Goal: Information Seeking & Learning: Check status

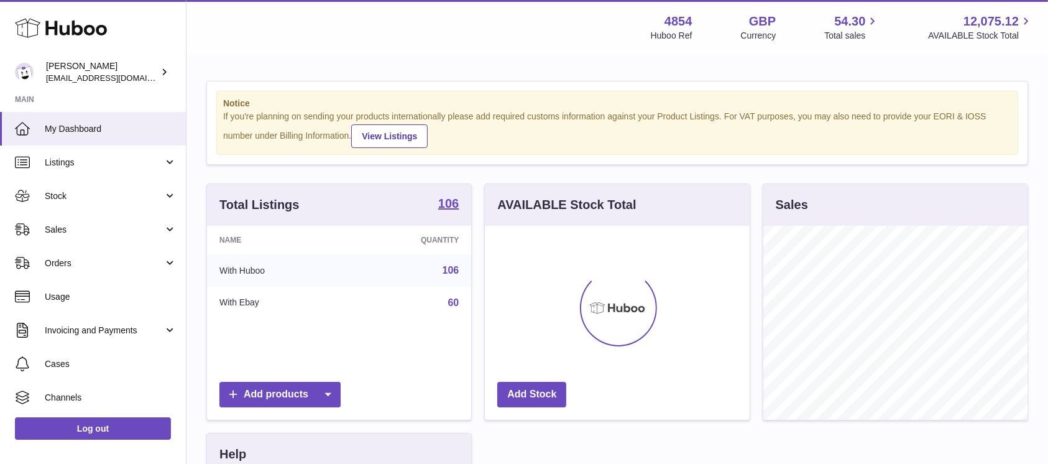
scroll to position [194, 264]
click at [104, 217] on link "Sales" at bounding box center [93, 230] width 186 height 34
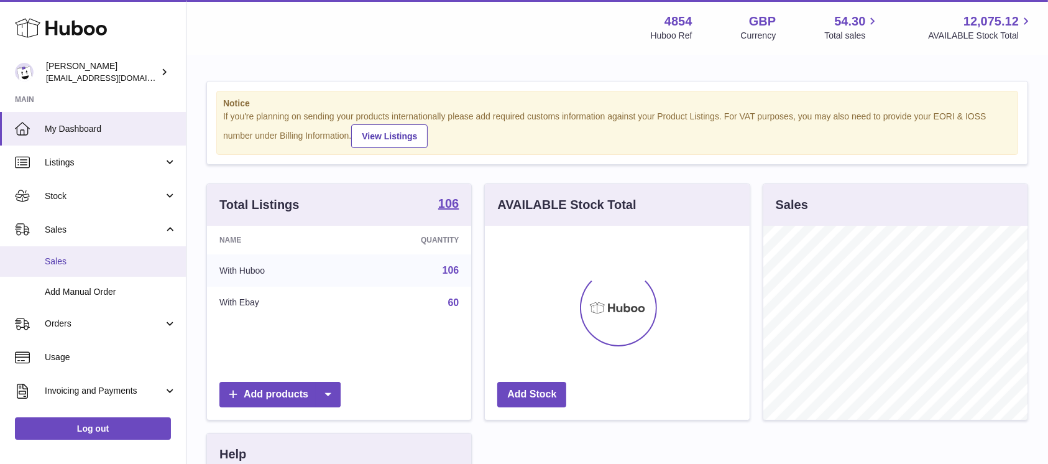
click at [90, 248] on link "Sales" at bounding box center [93, 261] width 186 height 30
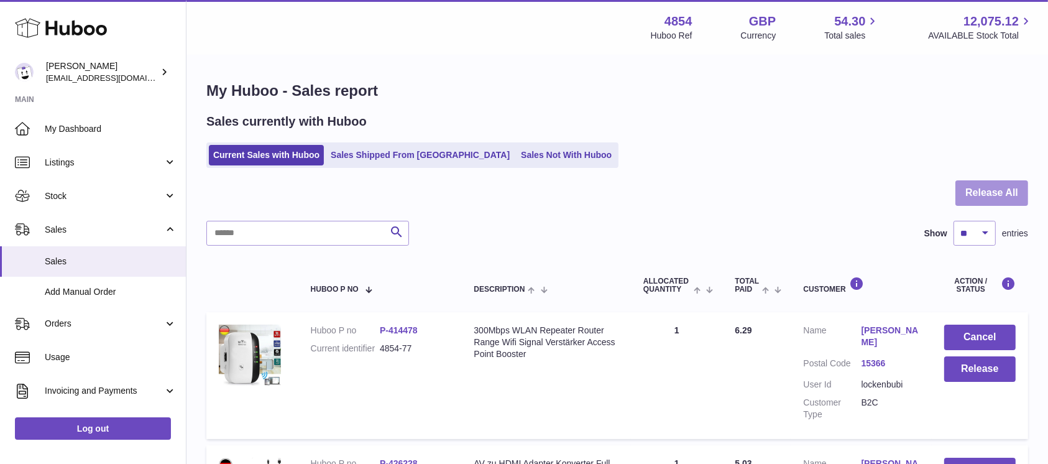
click at [966, 190] on button "Release All" at bounding box center [991, 192] width 73 height 25
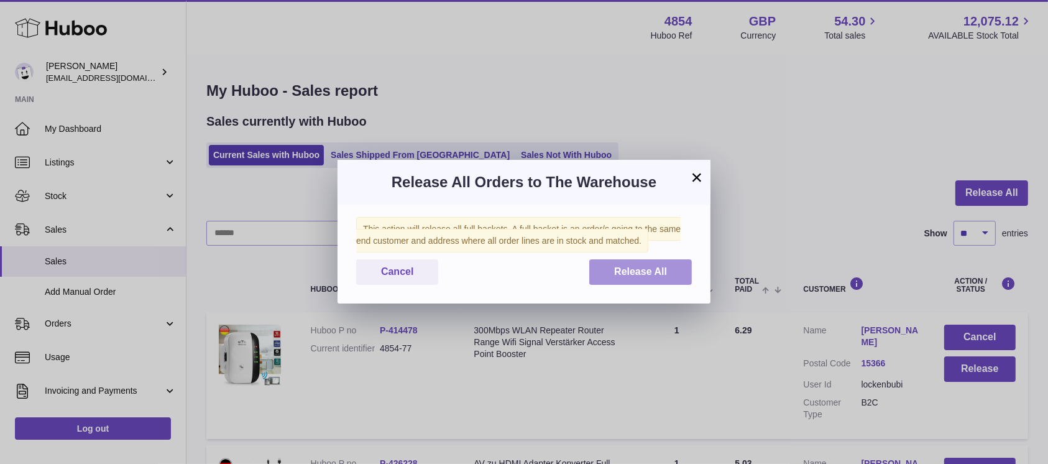
click at [666, 275] on span "Release All" at bounding box center [640, 271] width 53 height 11
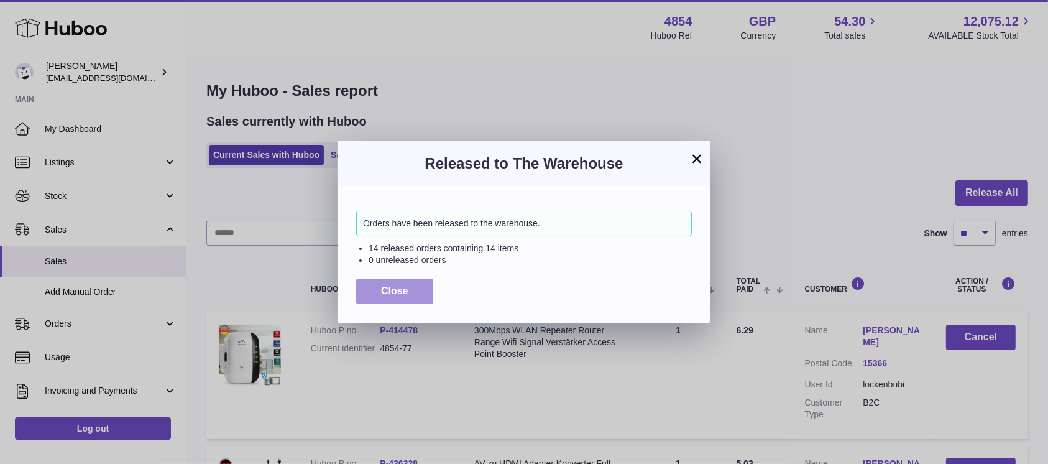
click at [414, 293] on button "Close" at bounding box center [394, 290] width 77 height 25
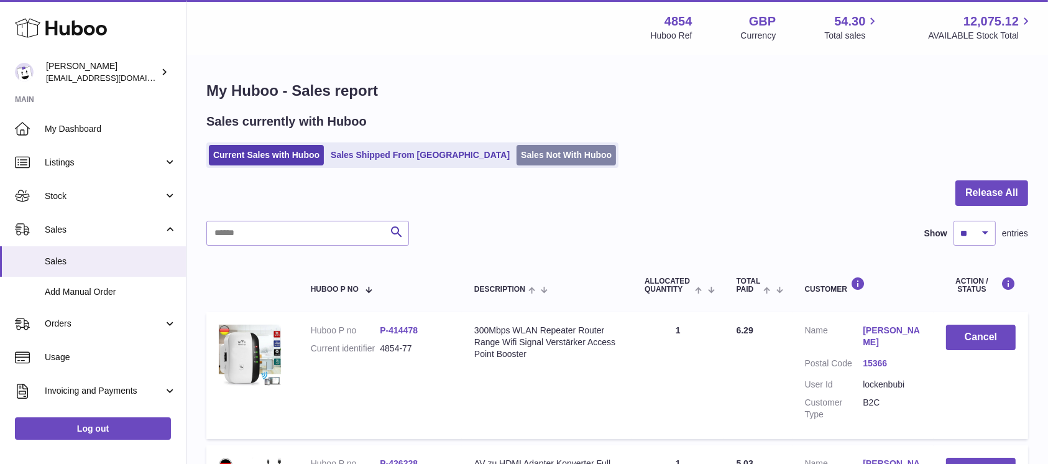
click at [517, 147] on link "Sales Not With Huboo" at bounding box center [566, 155] width 99 height 21
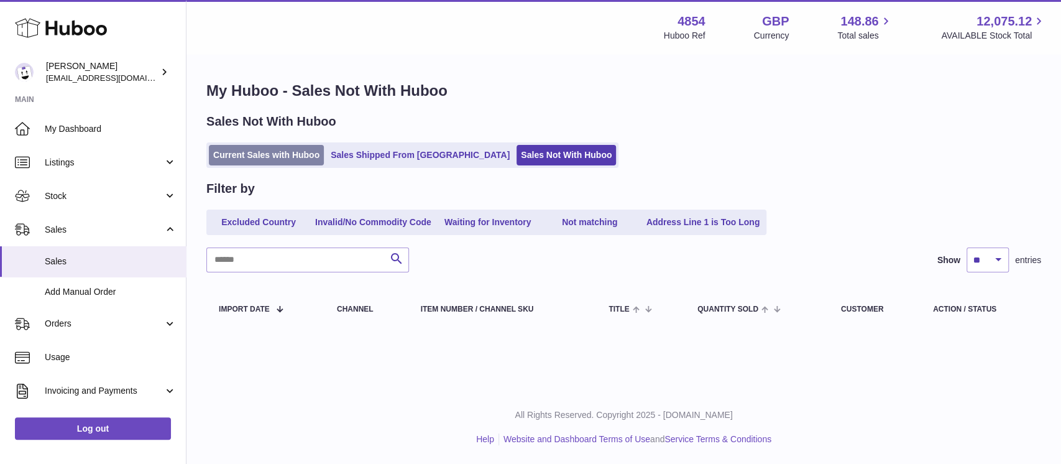
click at [242, 155] on link "Current Sales with Huboo" at bounding box center [266, 155] width 115 height 21
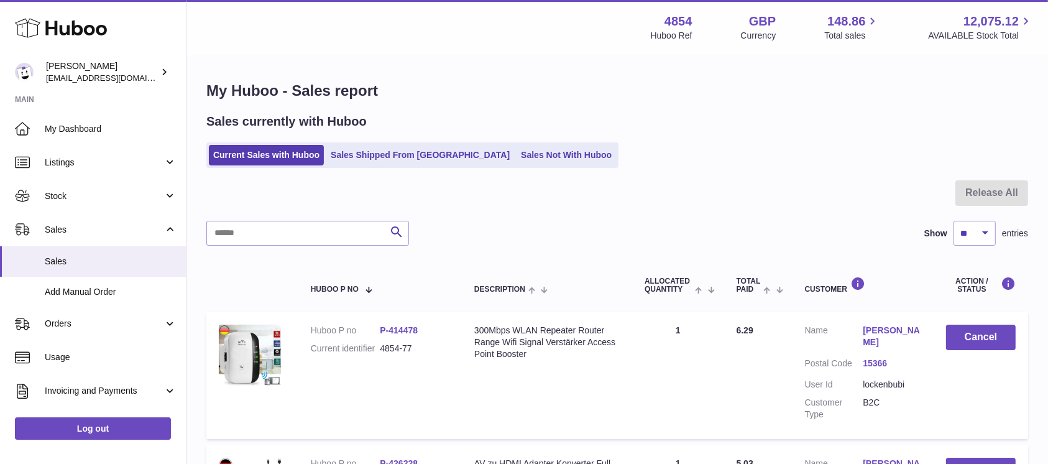
drag, startPoint x: 292, startPoint y: 152, endPoint x: 376, endPoint y: 52, distance: 130.6
click at [292, 153] on link "Current Sales with Huboo" at bounding box center [266, 155] width 115 height 21
click at [136, 195] on span "Stock" at bounding box center [104, 196] width 119 height 12
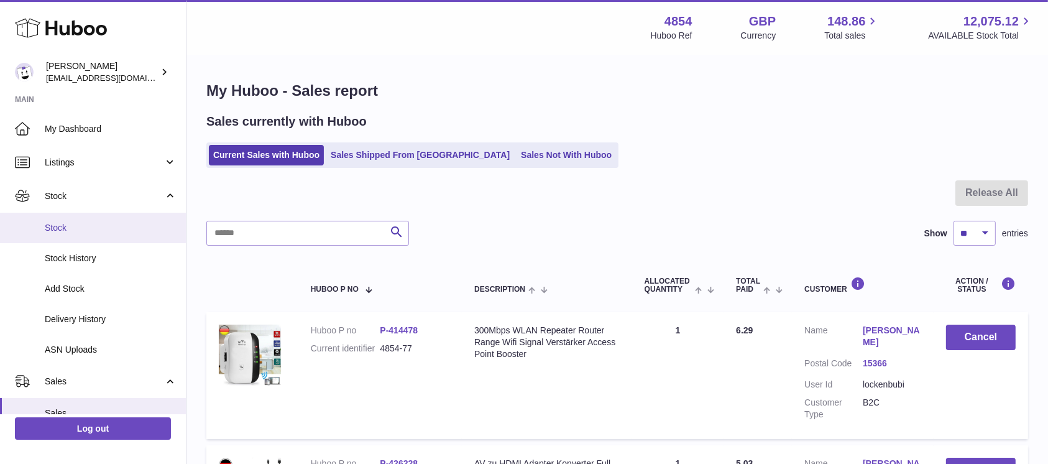
click at [115, 233] on span "Stock" at bounding box center [111, 228] width 132 height 12
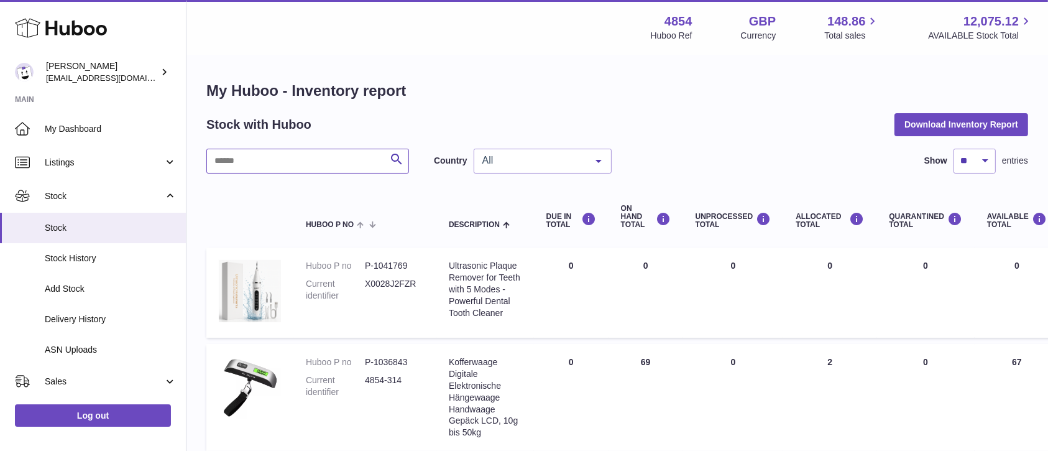
click at [262, 170] on input "text" at bounding box center [307, 161] width 203 height 25
type input "***"
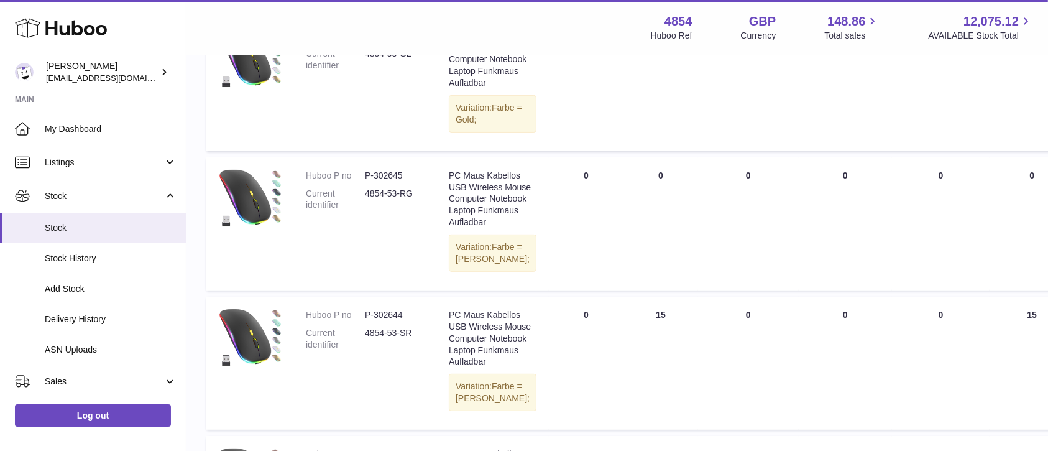
scroll to position [347, 0]
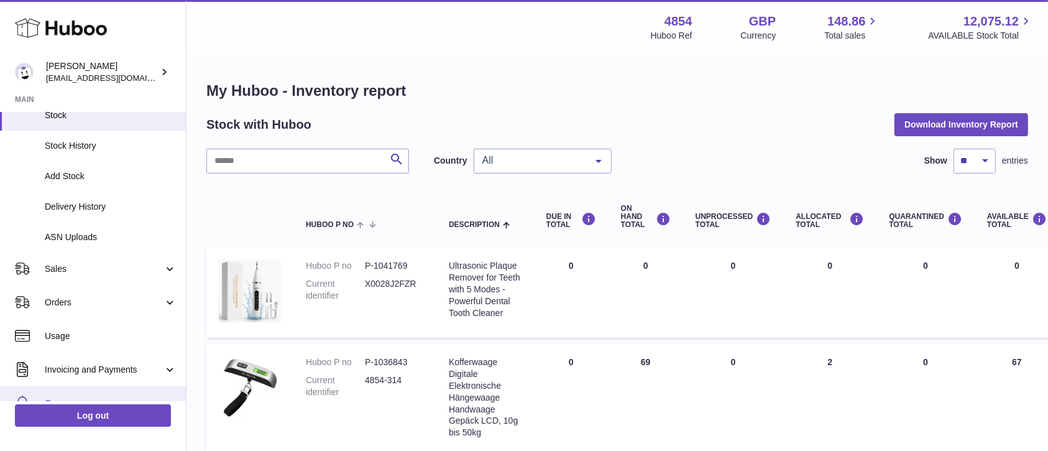
scroll to position [219, 0]
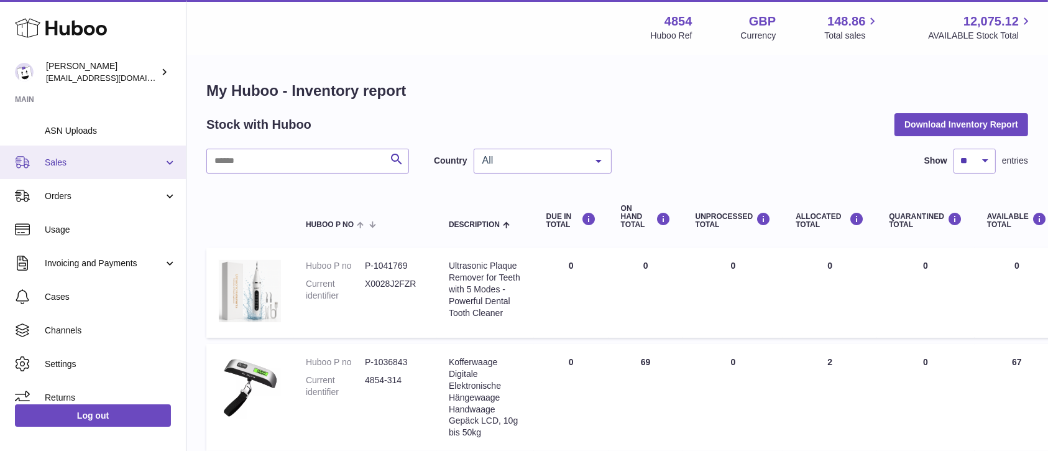
click at [140, 162] on span "Sales" at bounding box center [104, 163] width 119 height 12
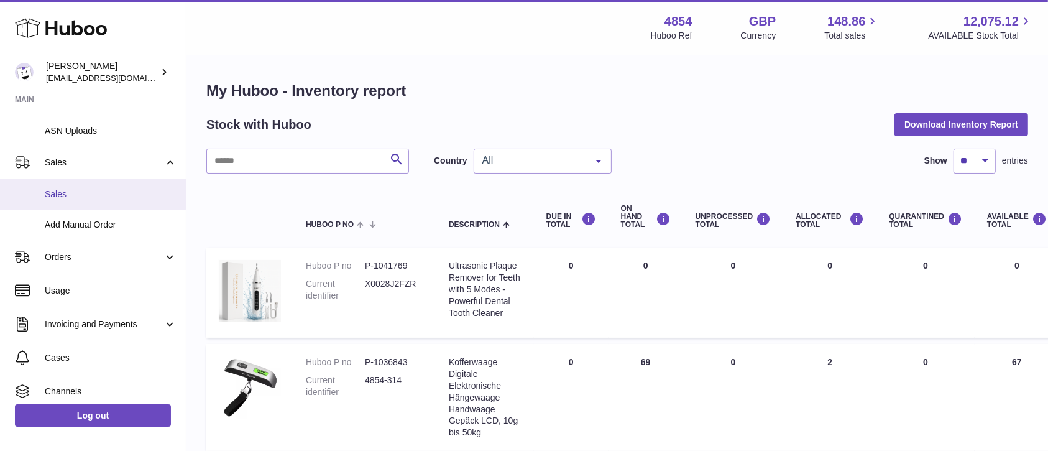
click at [119, 208] on link "Sales" at bounding box center [93, 194] width 186 height 30
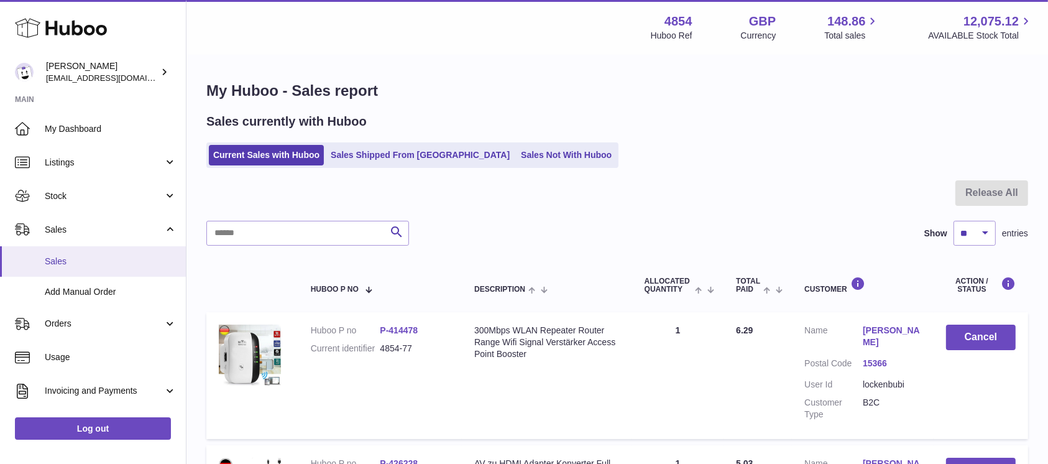
click at [127, 257] on span "Sales" at bounding box center [111, 261] width 132 height 12
click at [517, 160] on link "Sales Not With Huboo" at bounding box center [566, 155] width 99 height 21
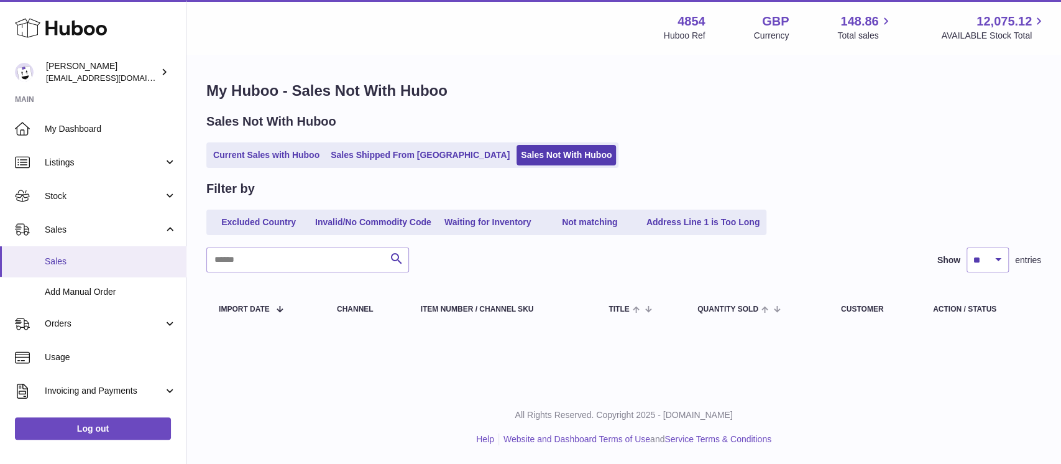
click at [127, 262] on span "Sales" at bounding box center [111, 261] width 132 height 12
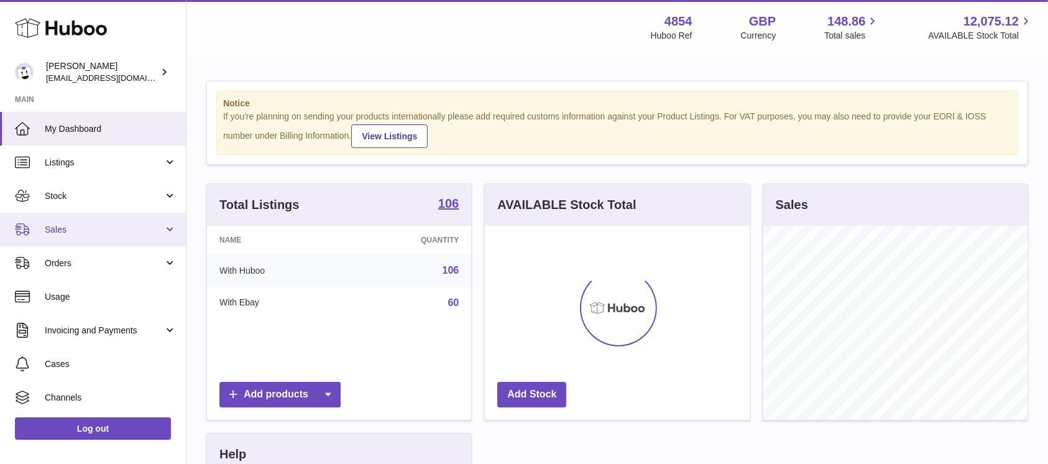
scroll to position [194, 264]
click at [121, 235] on span "Sales" at bounding box center [104, 230] width 119 height 12
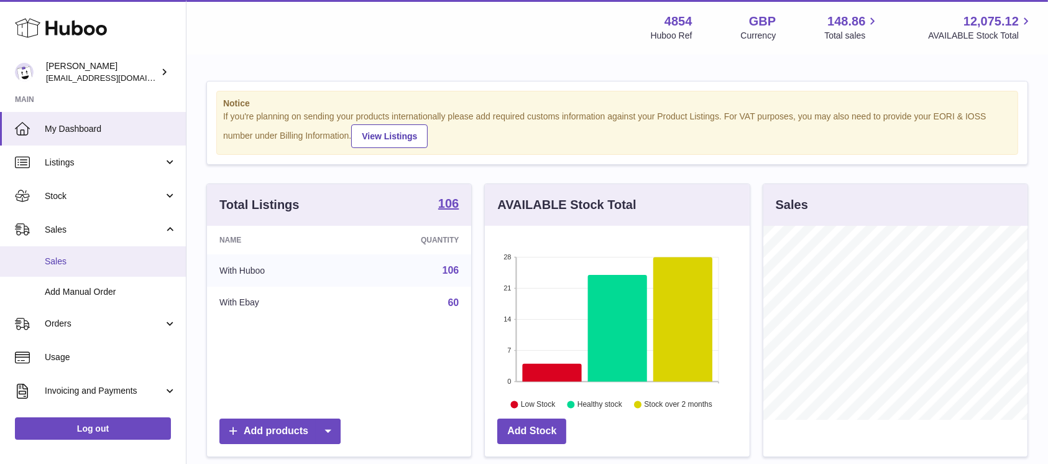
click at [114, 254] on link "Sales" at bounding box center [93, 261] width 186 height 30
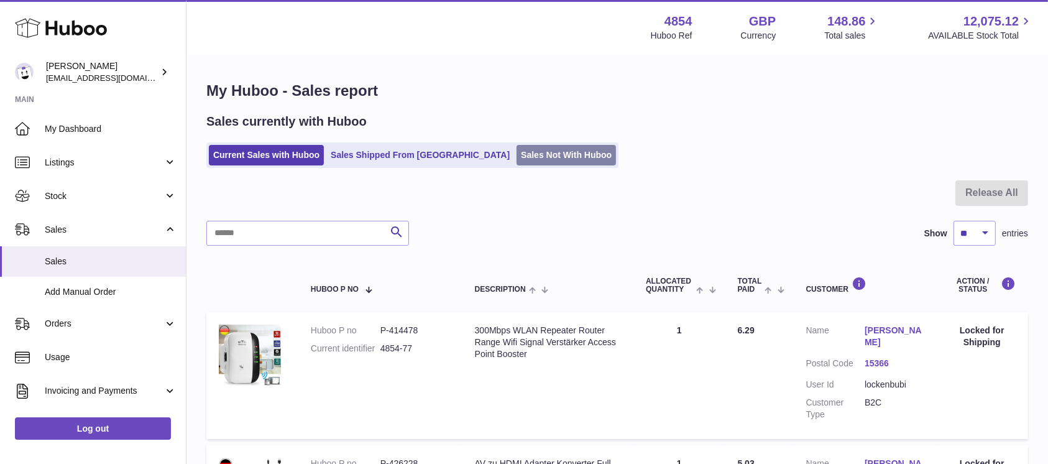
click at [517, 162] on link "Sales Not With Huboo" at bounding box center [566, 155] width 99 height 21
